Goal: Task Accomplishment & Management: Complete application form

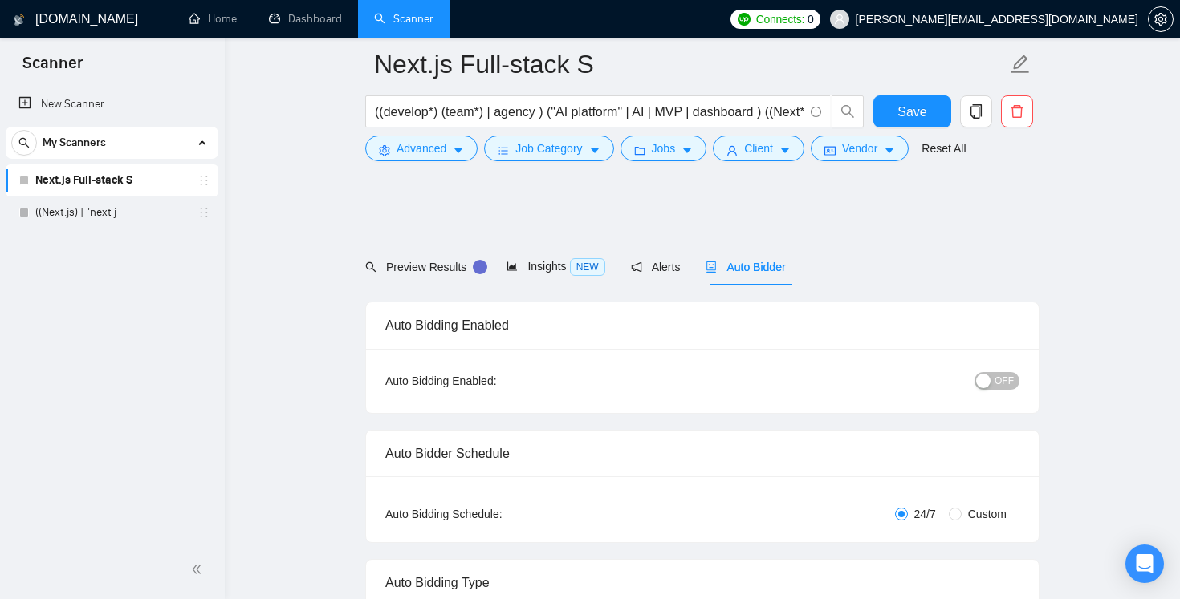
scroll to position [797, 0]
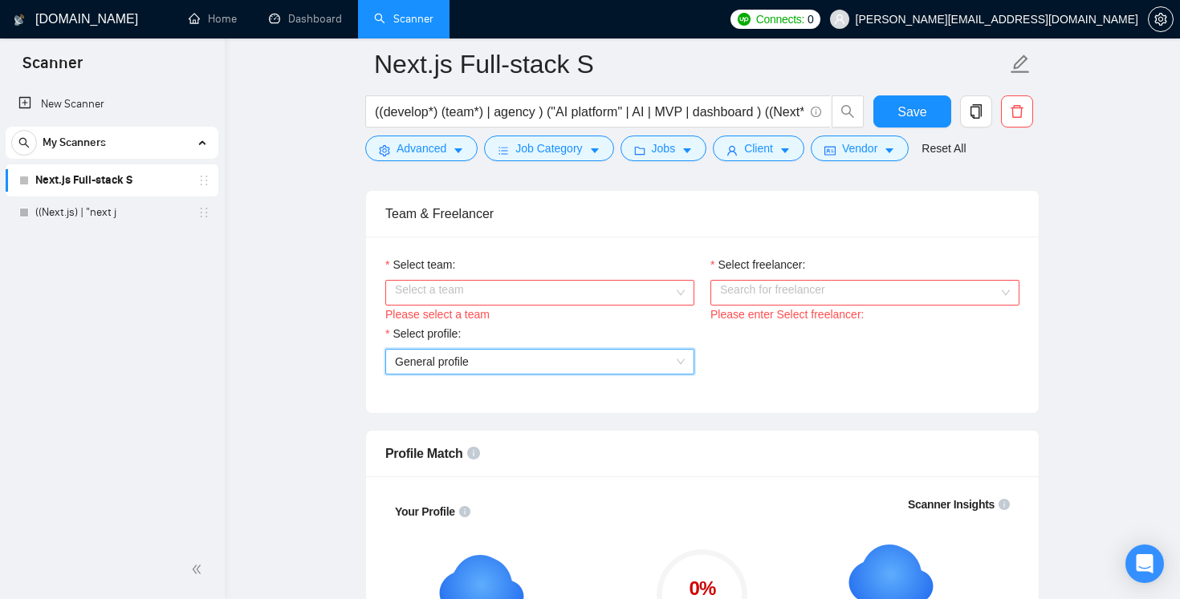
click at [473, 372] on span "General profile" at bounding box center [540, 362] width 290 height 24
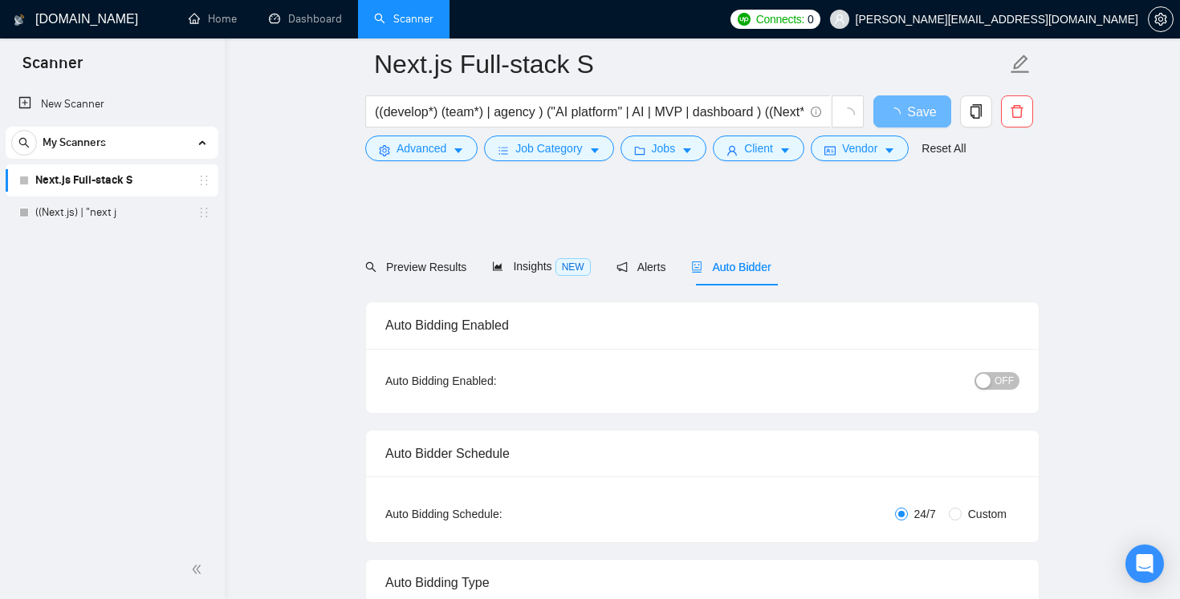
scroll to position [797, 0]
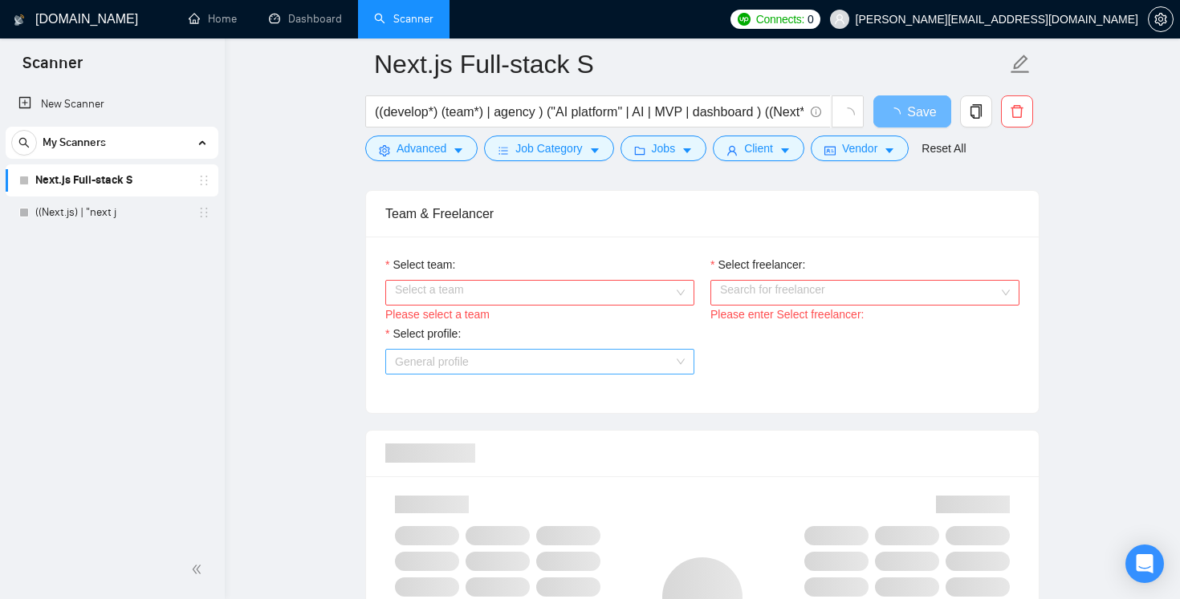
click at [490, 353] on span "General profile" at bounding box center [540, 362] width 290 height 24
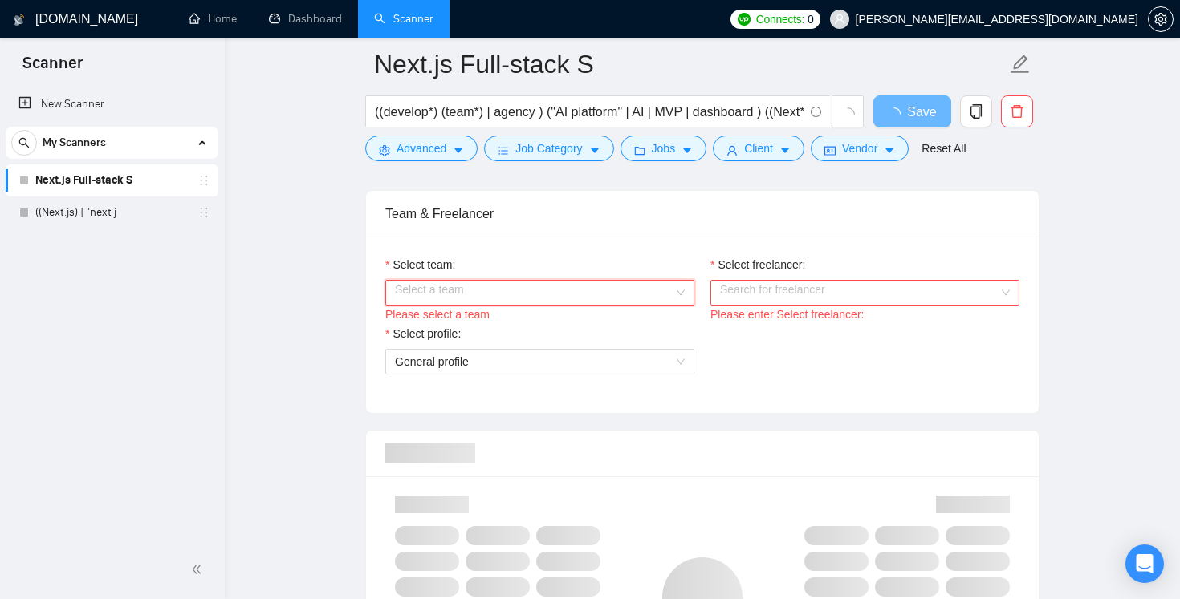
click at [448, 285] on input "Select team:" at bounding box center [534, 293] width 278 height 24
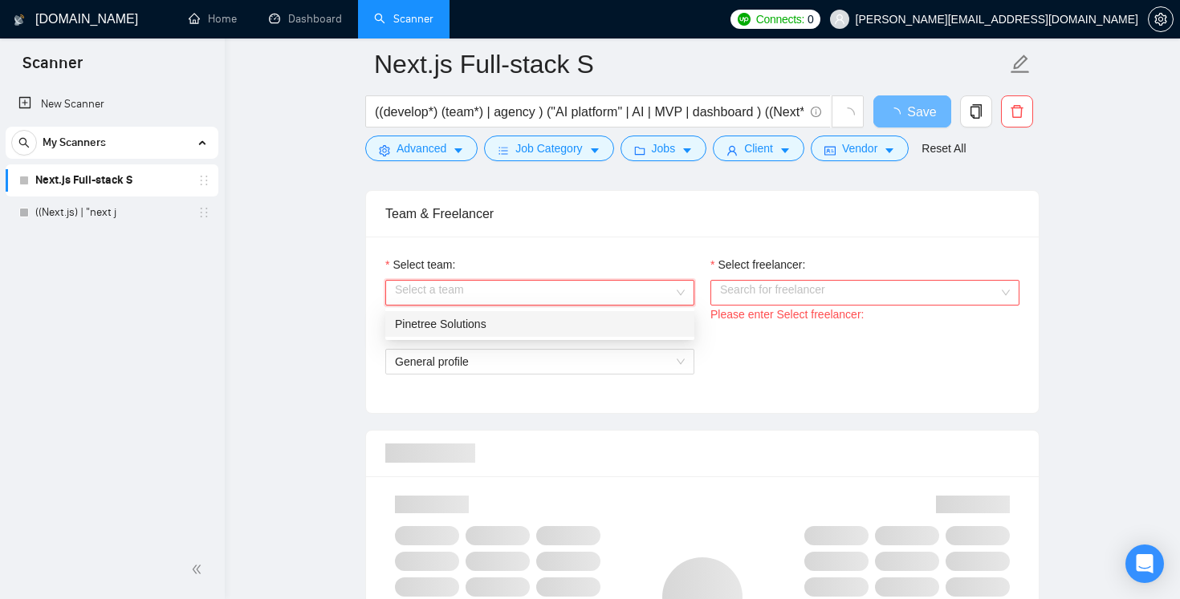
click at [556, 250] on div "Select team: Select a team Please select a team Select freelancer: Search for f…" at bounding box center [702, 325] width 672 height 177
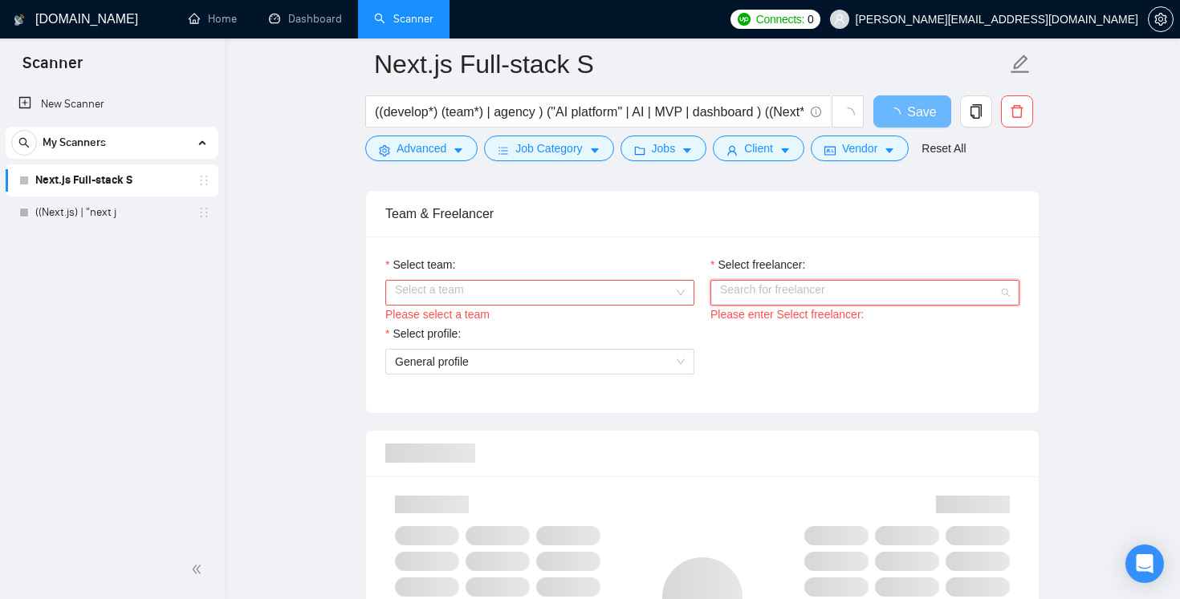
click at [782, 291] on input "Select freelancer:" at bounding box center [859, 293] width 278 height 24
click at [596, 295] on input "Select team:" at bounding box center [534, 293] width 278 height 24
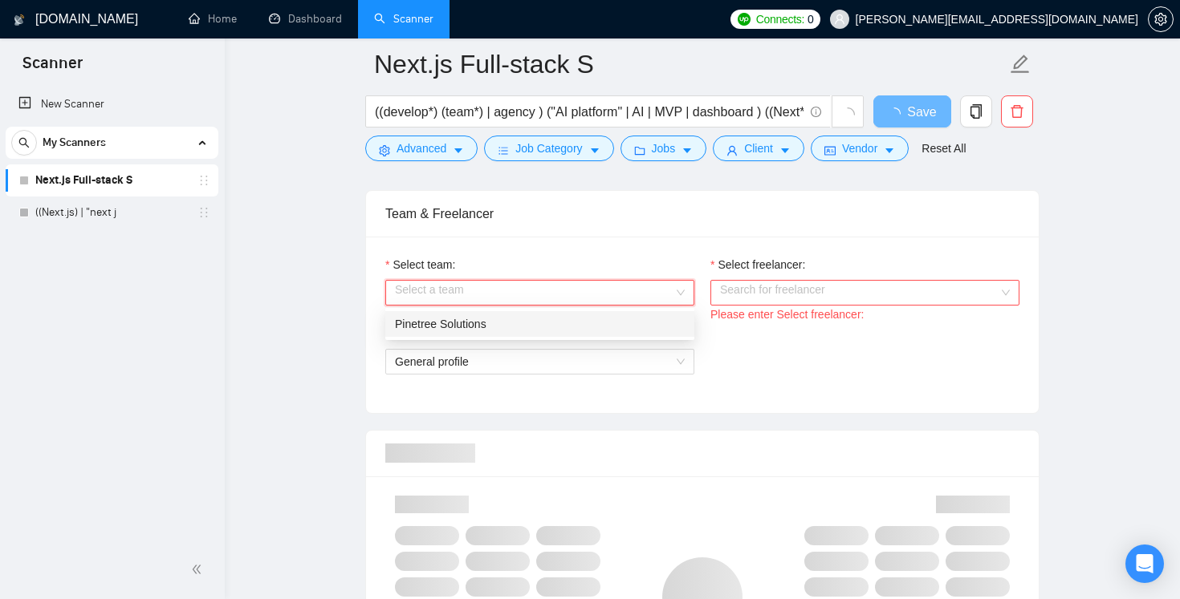
click at [543, 327] on div "Pinetree Solutions" at bounding box center [540, 324] width 290 height 18
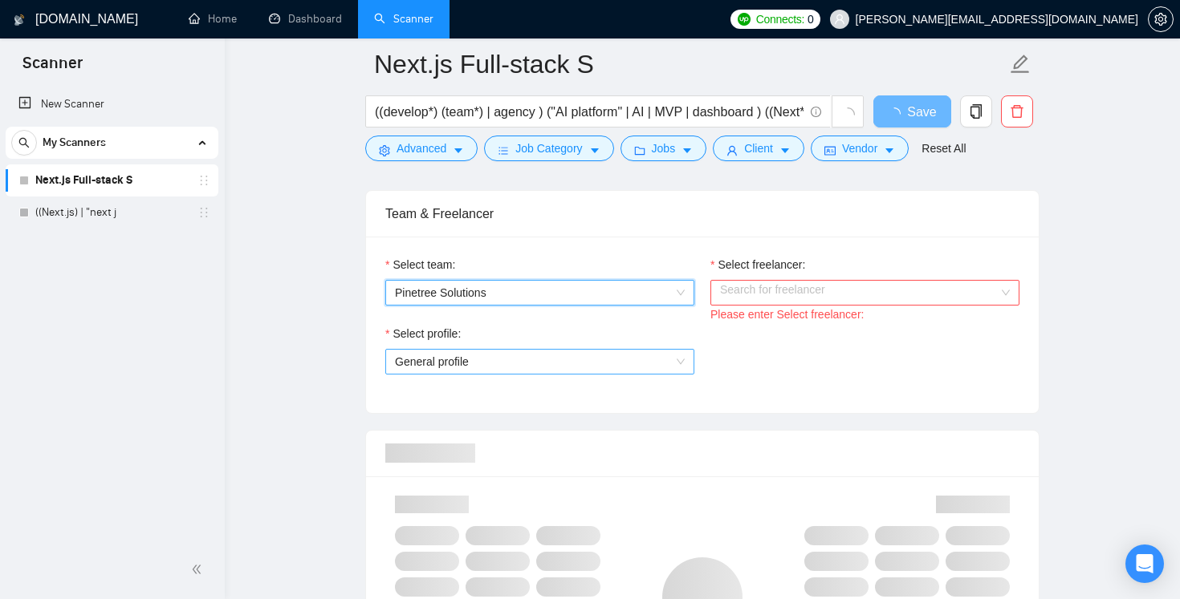
click at [529, 359] on span "General profile" at bounding box center [540, 362] width 290 height 24
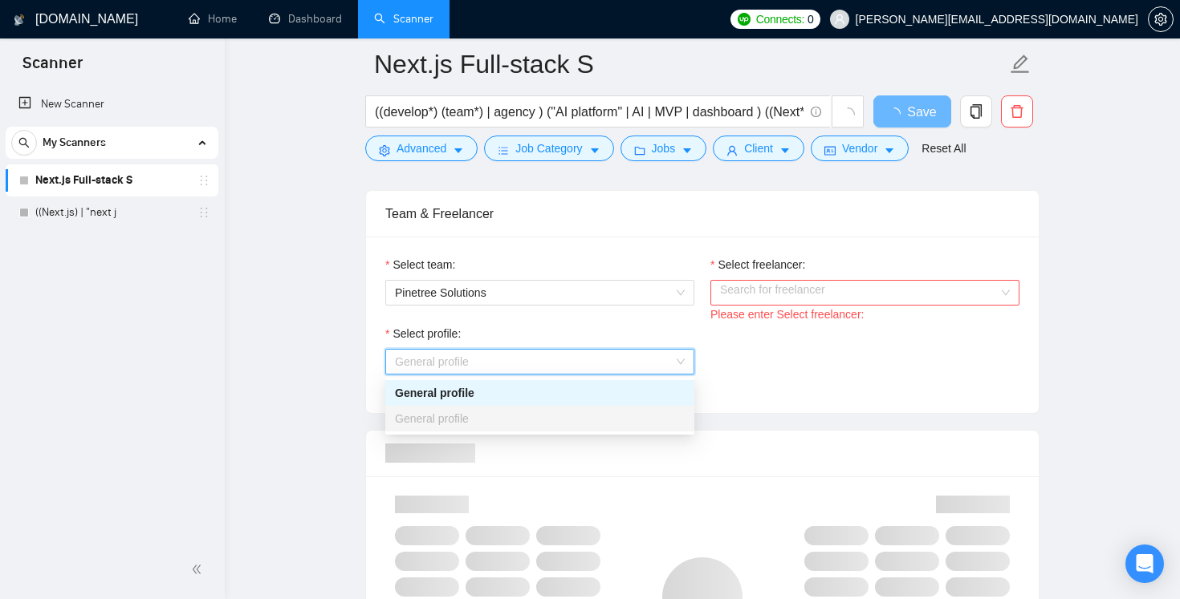
click at [523, 415] on div "General profile" at bounding box center [540, 419] width 290 height 18
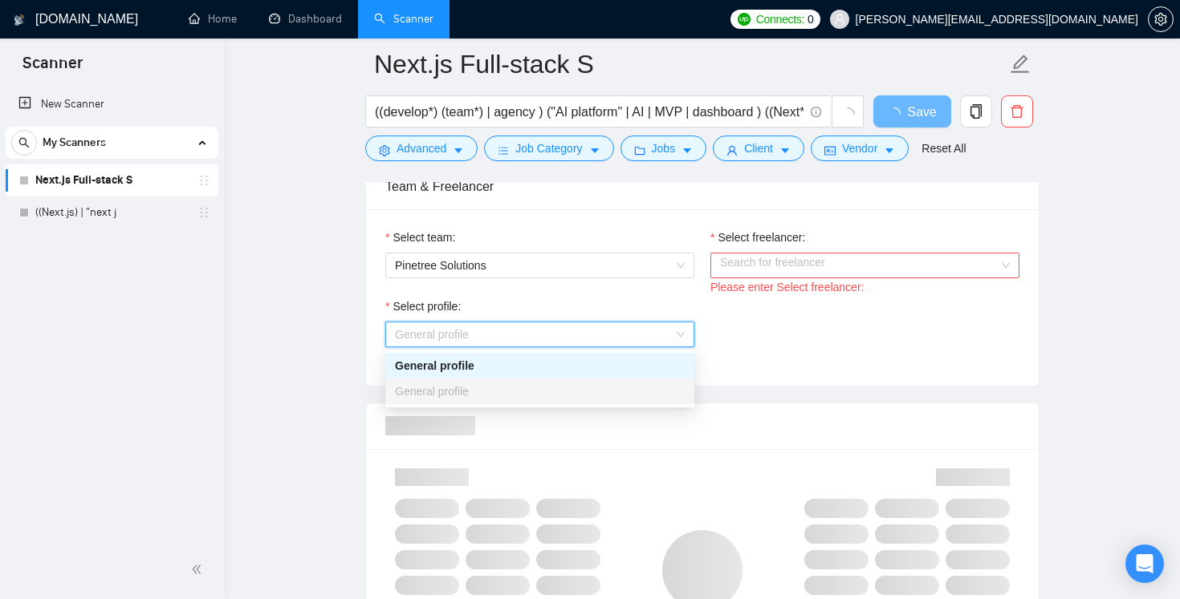
click at [866, 327] on div "Select profile: General profile" at bounding box center [702, 332] width 650 height 69
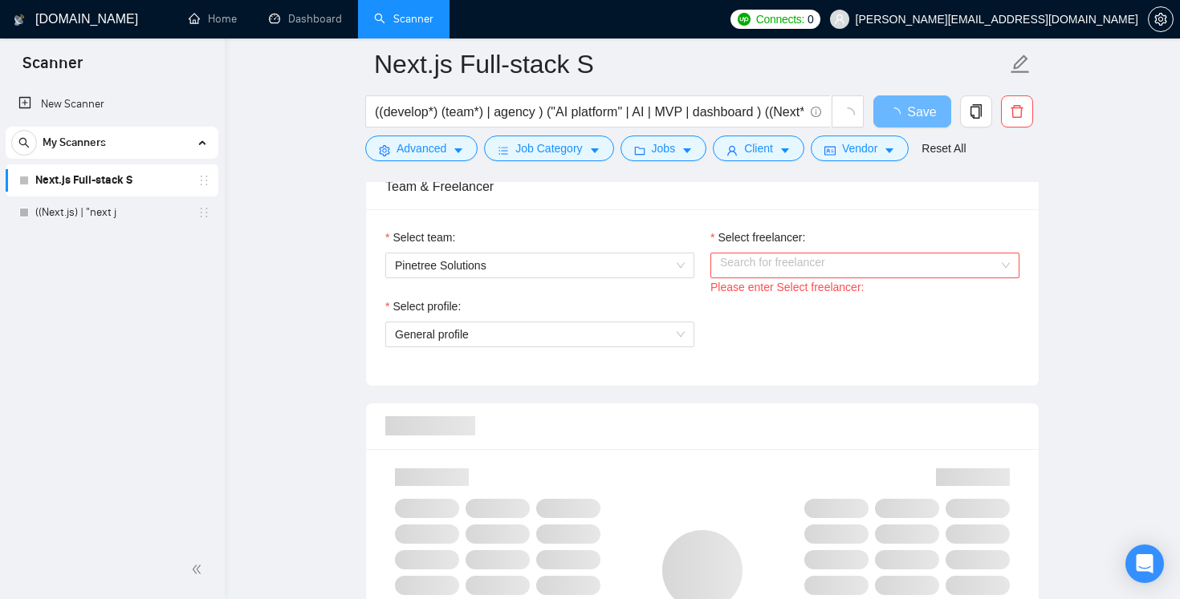
click at [852, 258] on input "Select freelancer:" at bounding box center [859, 266] width 278 height 24
click at [813, 291] on div "Andrew Kazavchinskyy" at bounding box center [765, 293] width 105 height 27
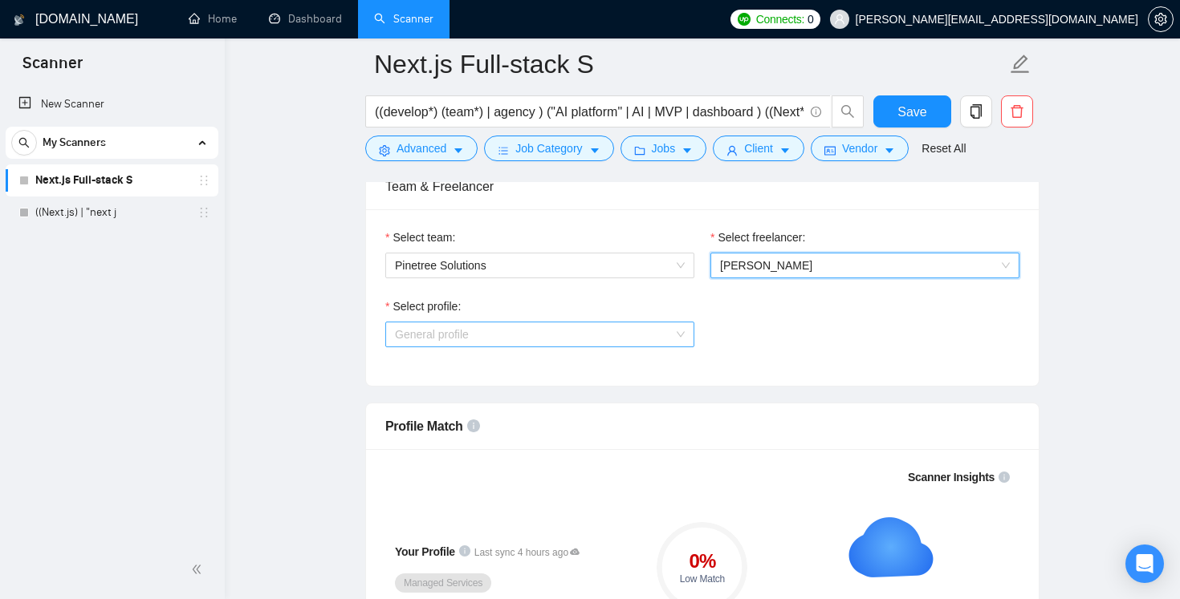
click at [574, 336] on span "General profile" at bounding box center [540, 335] width 290 height 24
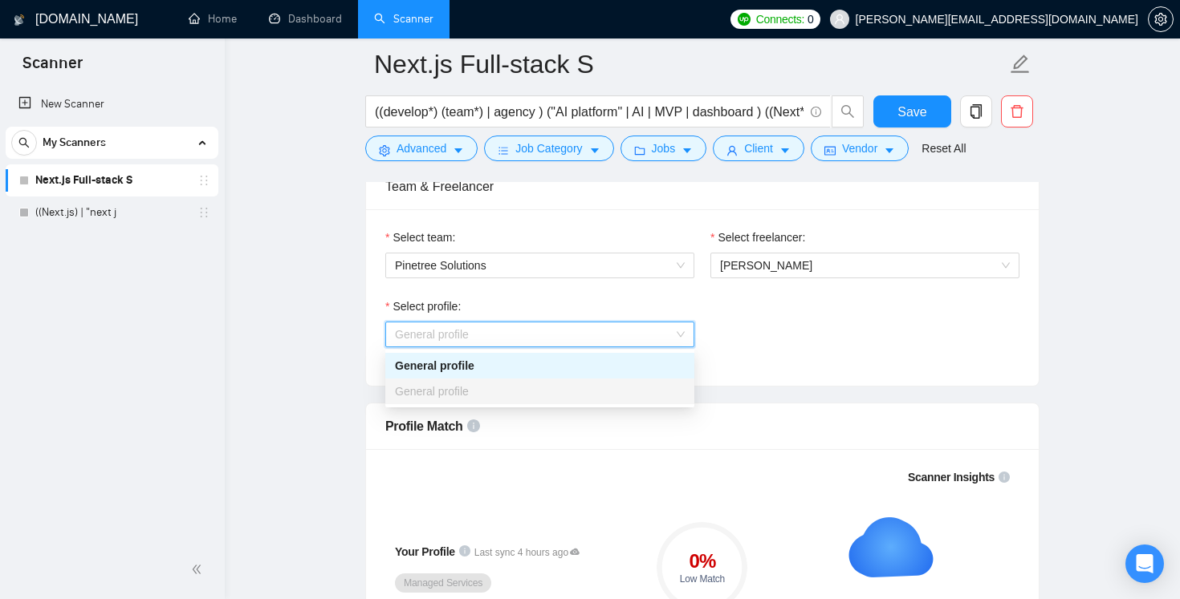
click at [571, 380] on div "General profile" at bounding box center [539, 392] width 309 height 26
click at [908, 327] on div "Select profile: General profile" at bounding box center [702, 332] width 650 height 69
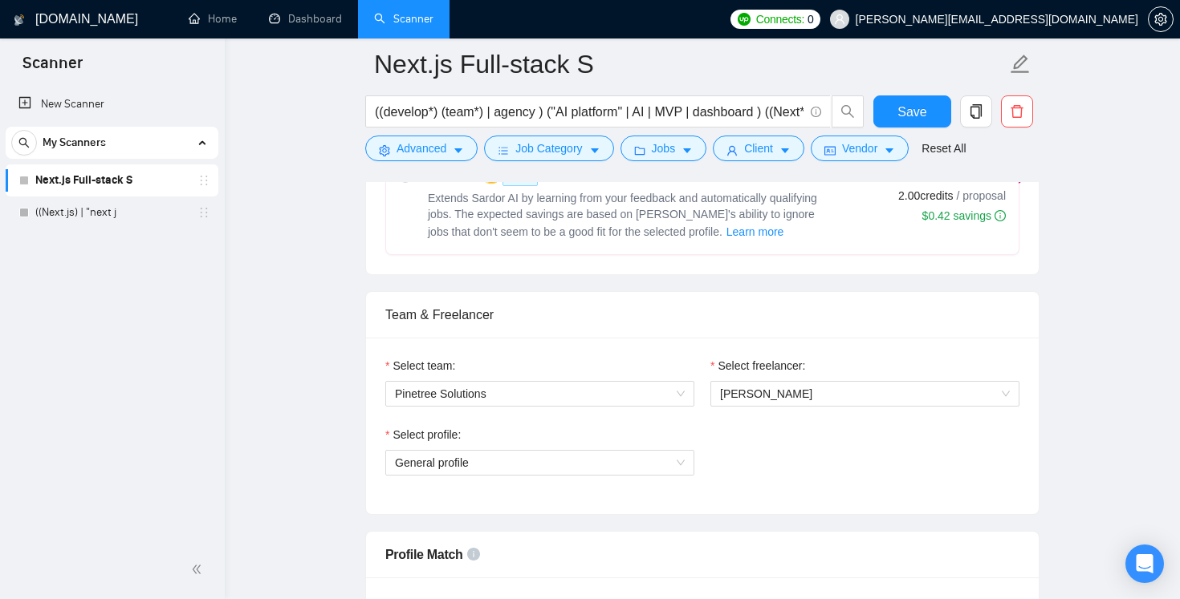
scroll to position [697, 0]
